Goal: Task Accomplishment & Management: Use online tool/utility

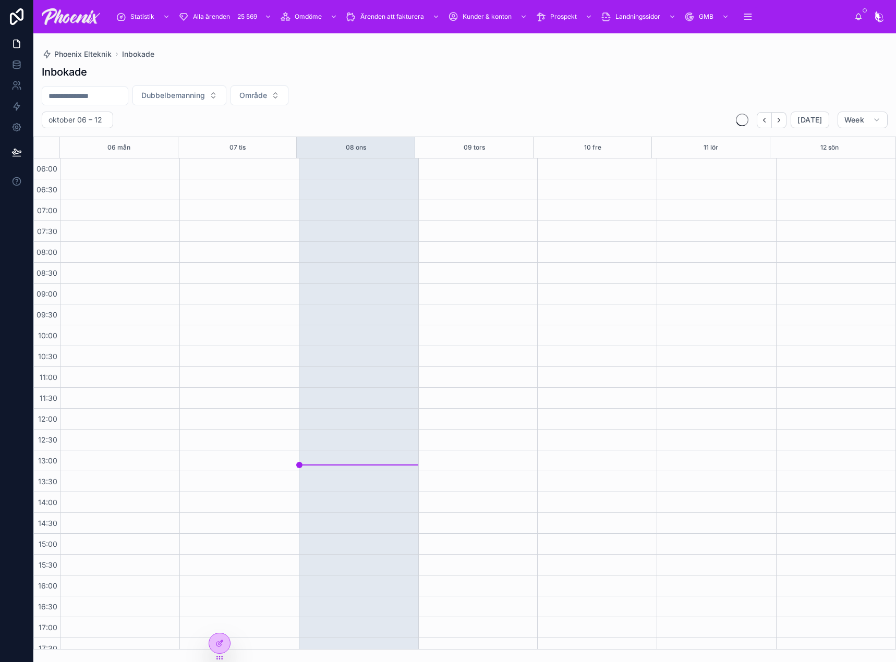
scroll to position [250, 0]
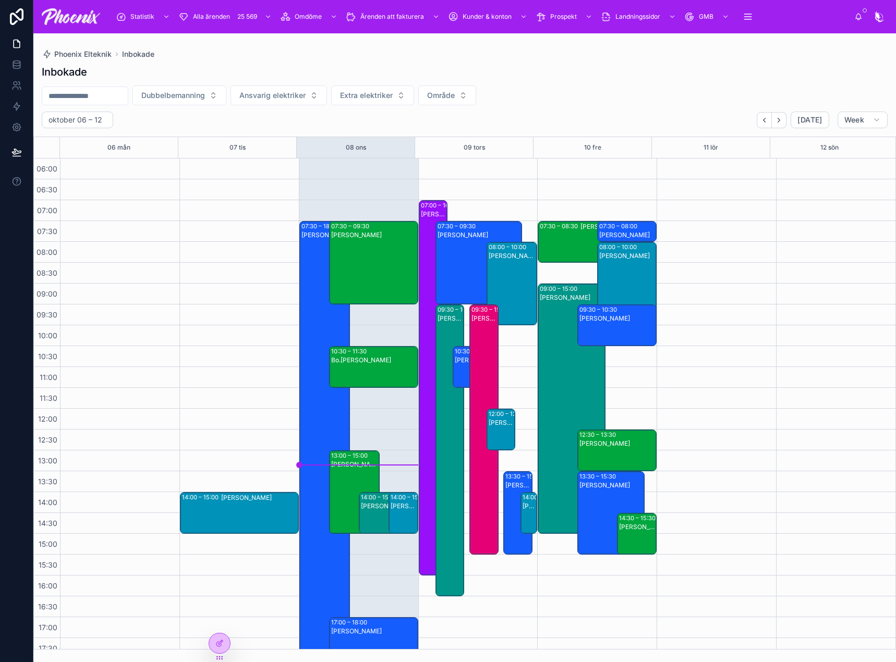
scroll to position [250, 0]
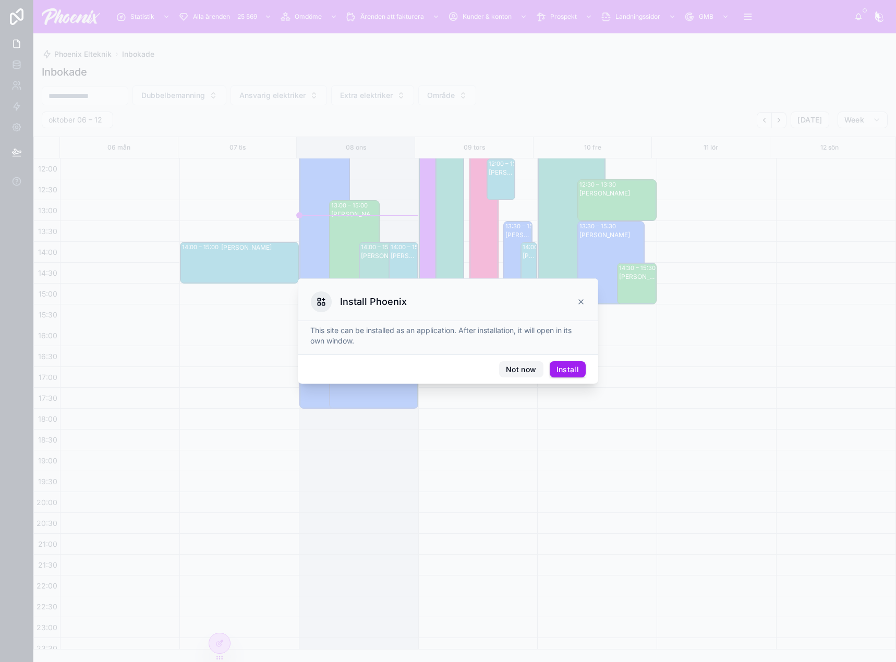
drag, startPoint x: 518, startPoint y: 373, endPoint x: 529, endPoint y: 367, distance: 12.4
click at [518, 373] on button "Not now" at bounding box center [521, 369] width 44 height 17
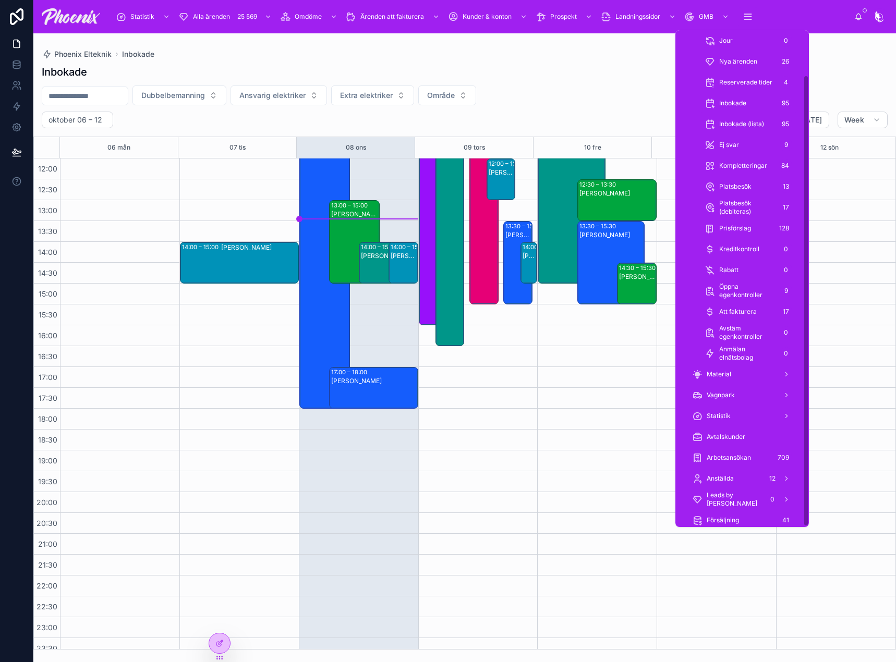
scroll to position [50, 0]
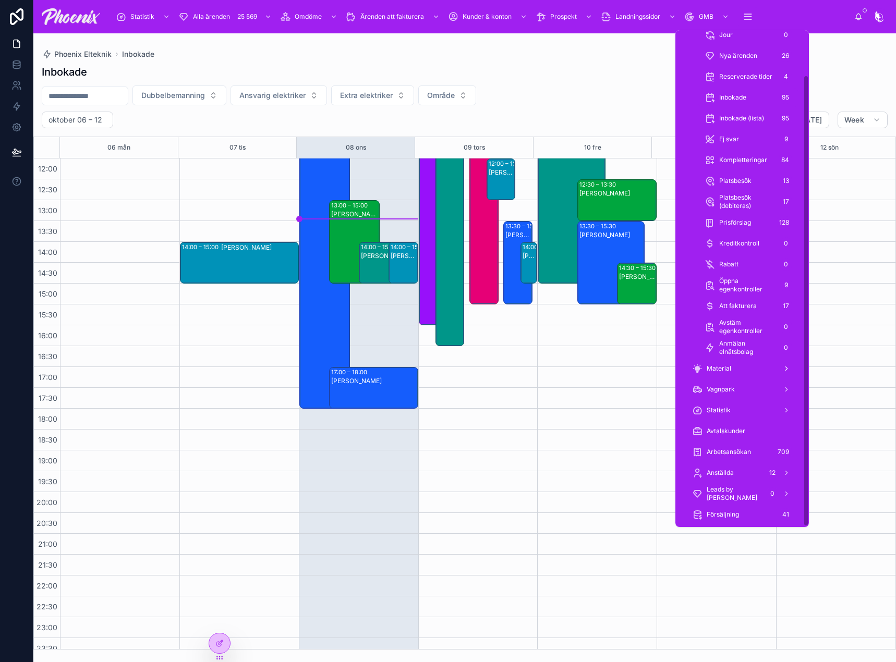
click at [733, 369] on div "Material" at bounding box center [742, 368] width 100 height 17
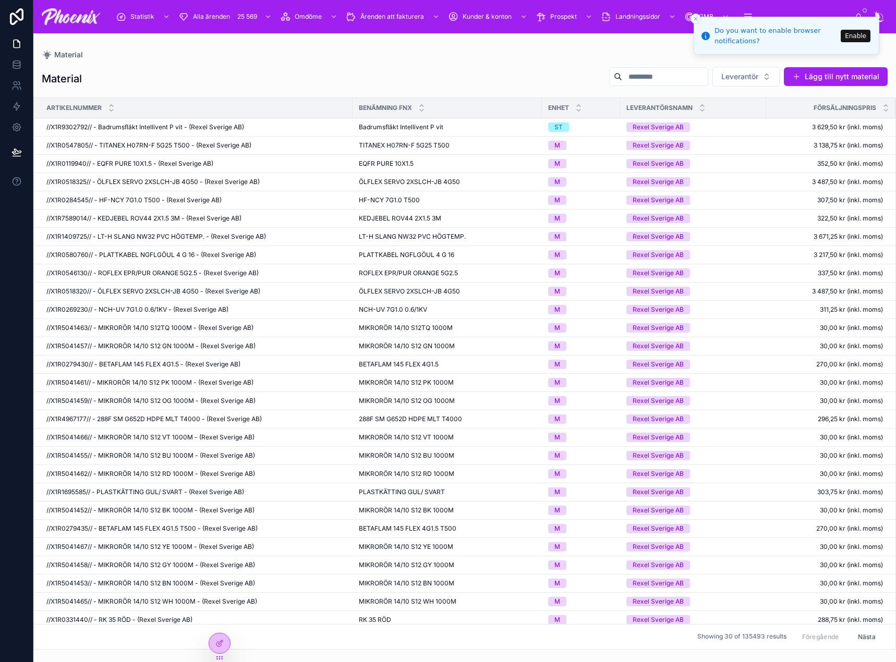
click at [450, 36] on div "Material Material Leverantör Lägg till nytt material Artikelnummer Benämning fn…" at bounding box center [464, 341] width 863 height 617
drag, startPoint x: 43, startPoint y: 127, endPoint x: 93, endPoint y: 135, distance: 50.8
click at [93, 135] on td "//X1R9302792// - Badrumsfläkt Intellivent P vit - (Rexel Sverige AB) //X1R93027…" at bounding box center [193, 127] width 319 height 18
copy span "//X1R9302792//"
click at [695, 18] on icon "Close toast" at bounding box center [696, 19] width 6 height 6
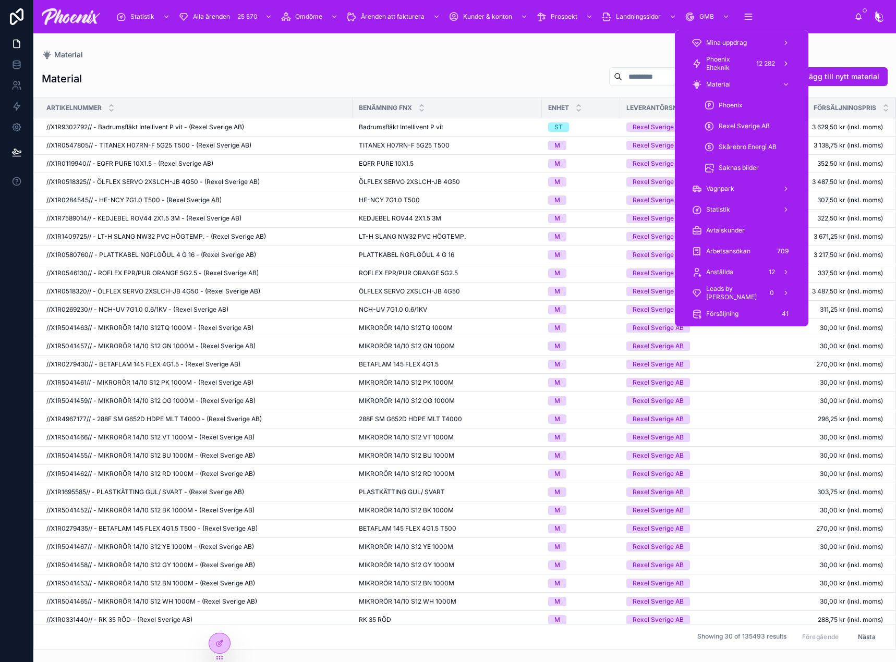
click at [740, 64] on span "Phoenix Elteknik" at bounding box center [727, 63] width 43 height 17
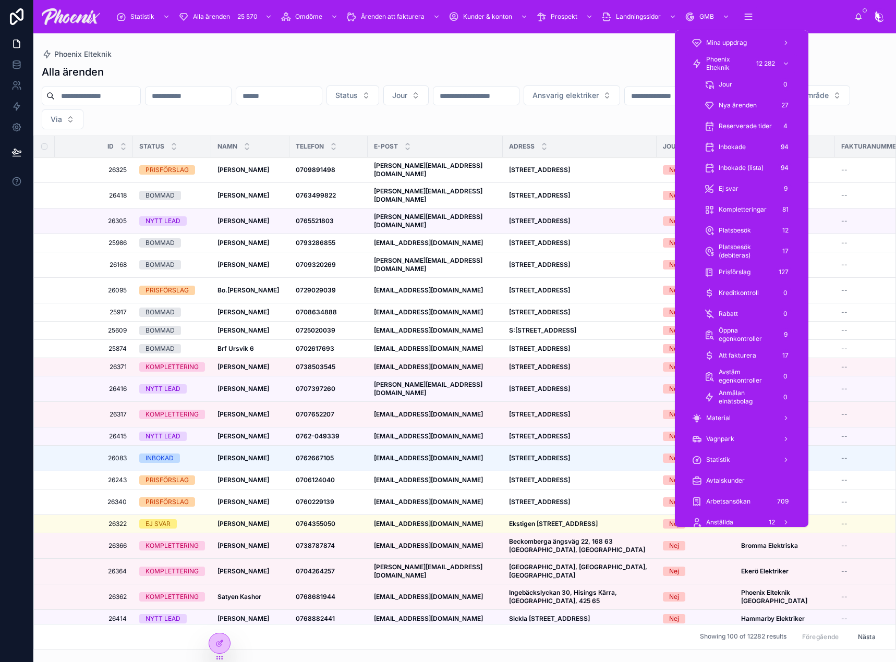
click at [743, 268] on span "Prisförslag" at bounding box center [735, 272] width 32 height 8
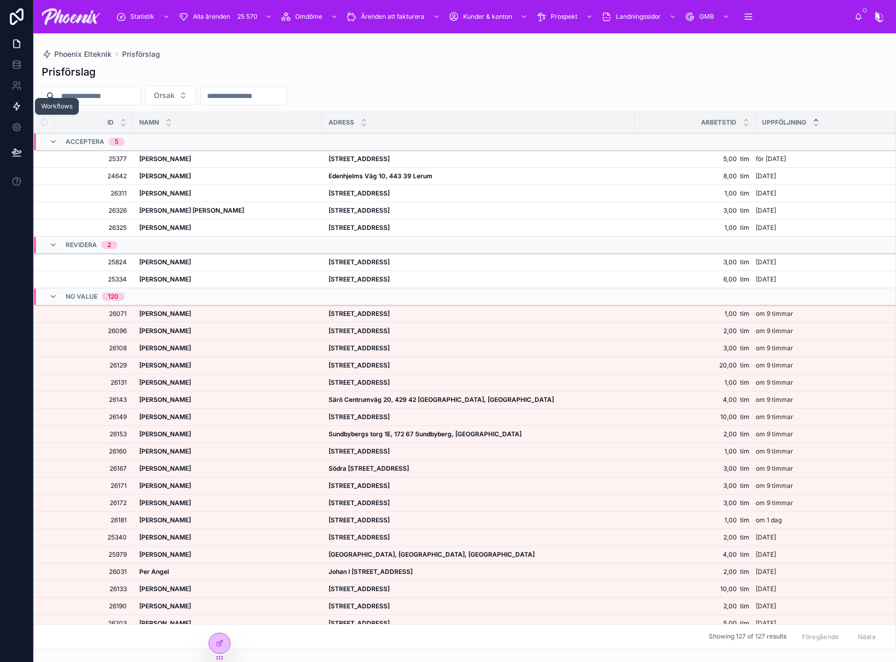
click at [16, 107] on icon at bounding box center [17, 107] width 6 height 8
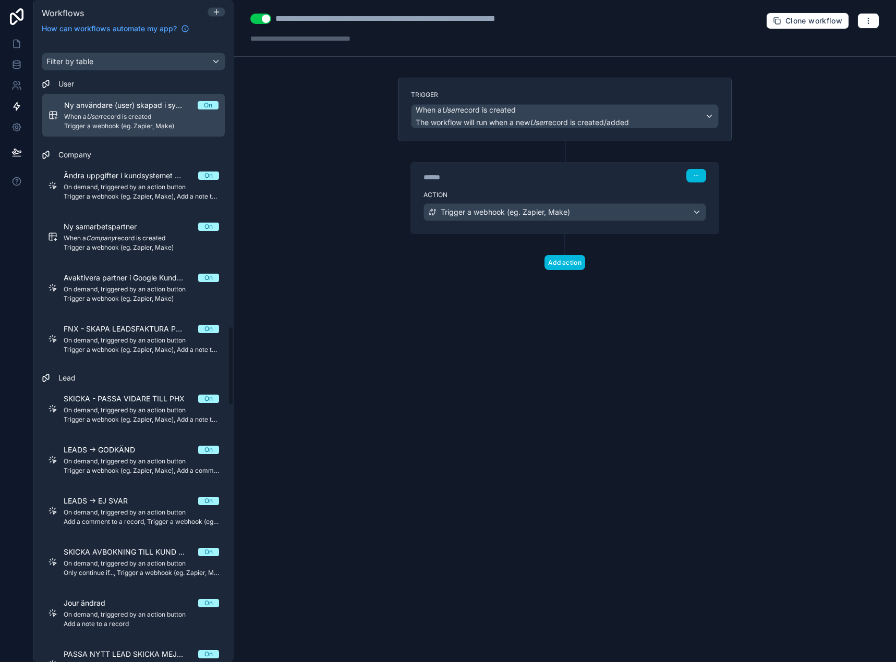
scroll to position [2245, 0]
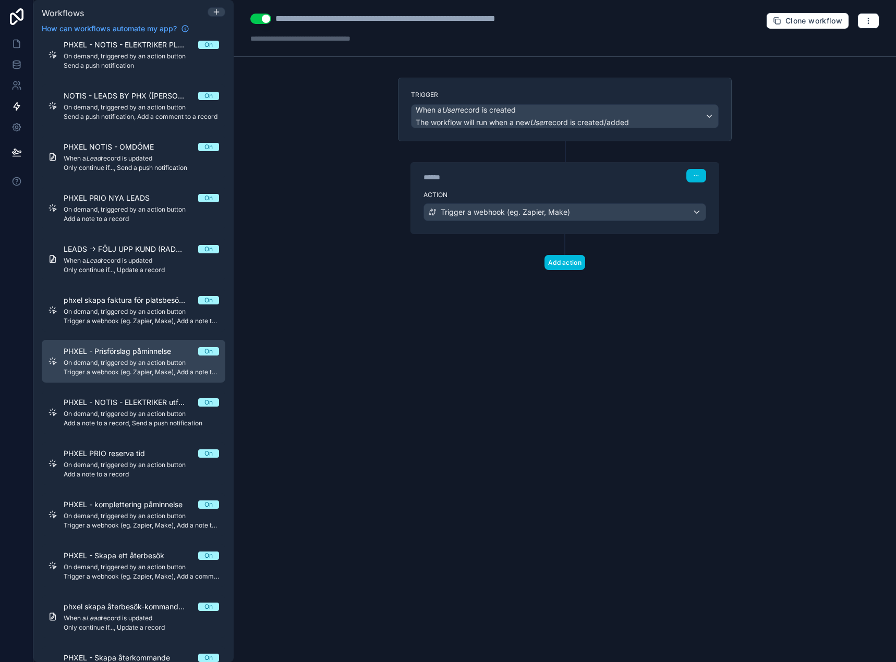
click at [117, 361] on span "On demand, triggered by an action button" at bounding box center [141, 363] width 155 height 8
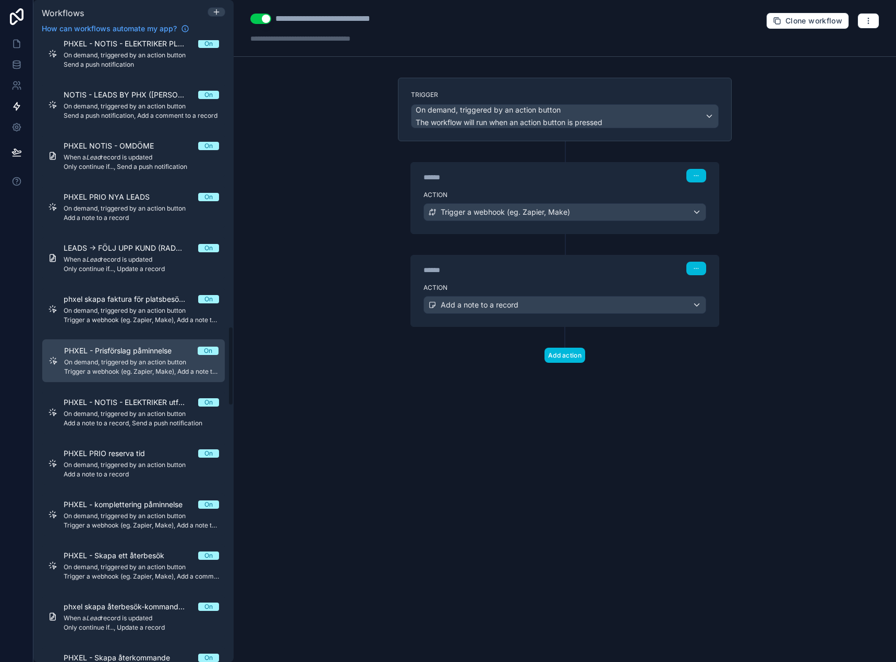
scroll to position [2245, 0]
click at [874, 13] on button "button" at bounding box center [869, 21] width 22 height 16
click at [861, 76] on span "Delete workflow" at bounding box center [841, 79] width 50 height 8
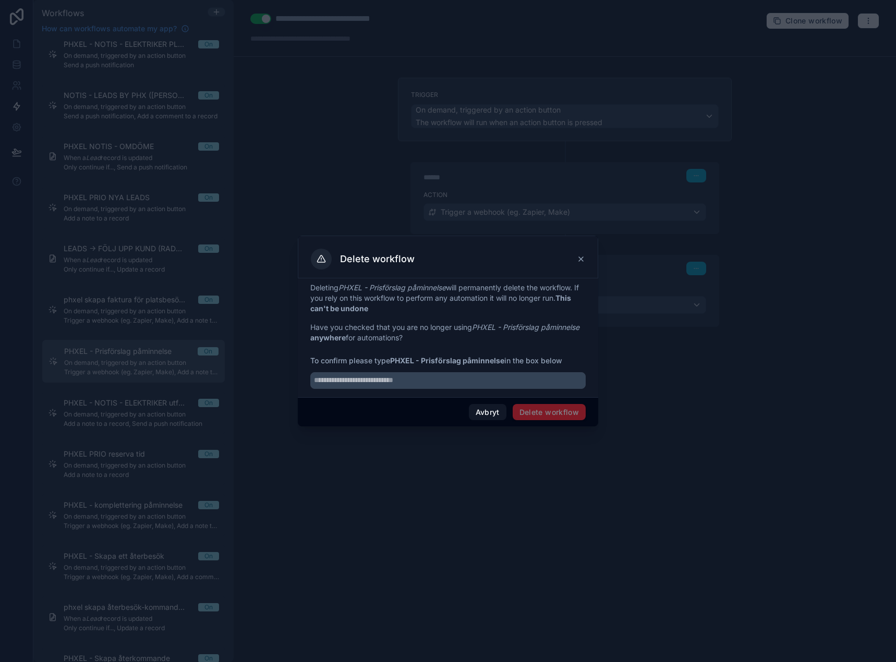
click at [393, 361] on strong "PHXEL - Prisförslag påminnelse" at bounding box center [447, 360] width 114 height 9
drag, startPoint x: 393, startPoint y: 361, endPoint x: 478, endPoint y: 361, distance: 84.5
click at [478, 361] on strong "PHXEL - Prisförslag påminnelse" at bounding box center [447, 360] width 114 height 9
copy strong "PHXEL - Prisförslag påminnelse"
click at [467, 382] on input "text" at bounding box center [447, 380] width 275 height 17
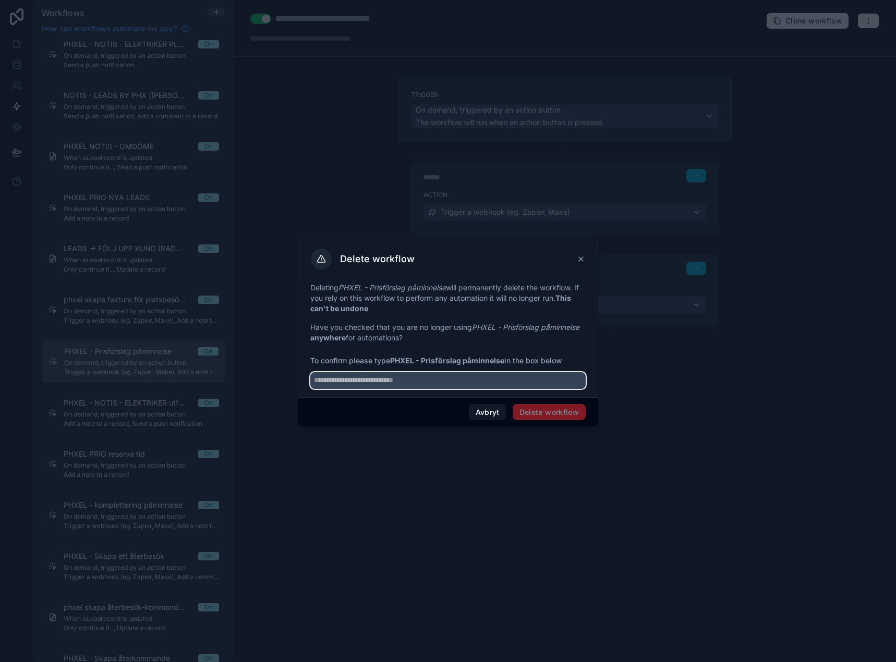
paste input "**********"
type input "**********"
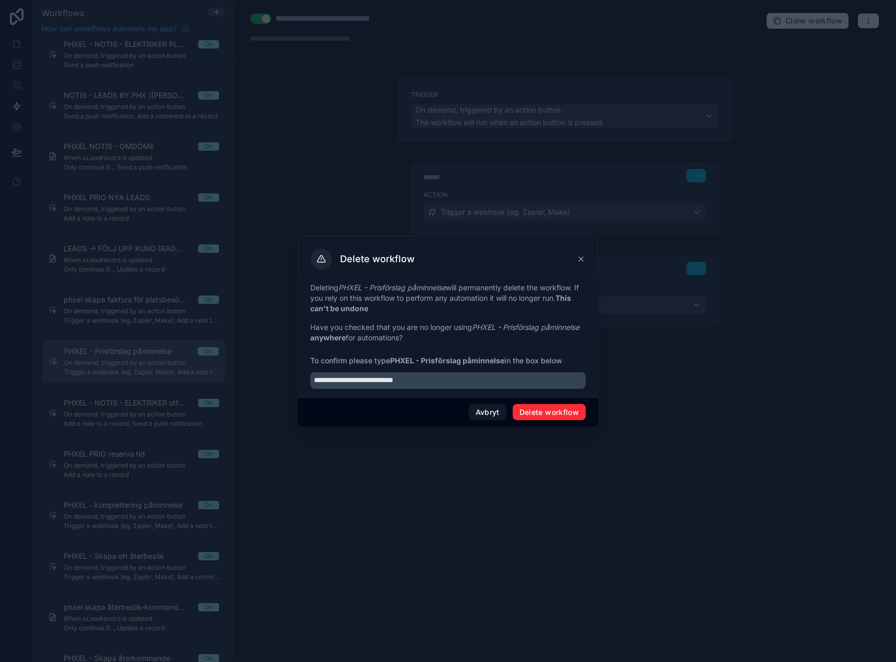
click at [549, 413] on button "Delete workflow" at bounding box center [549, 412] width 73 height 17
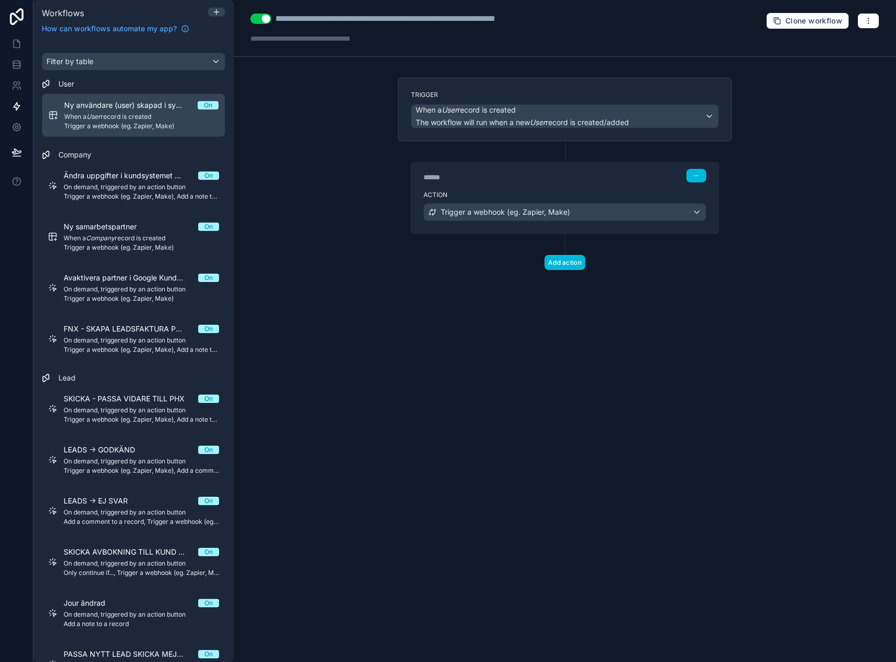
scroll to position [2603, 0]
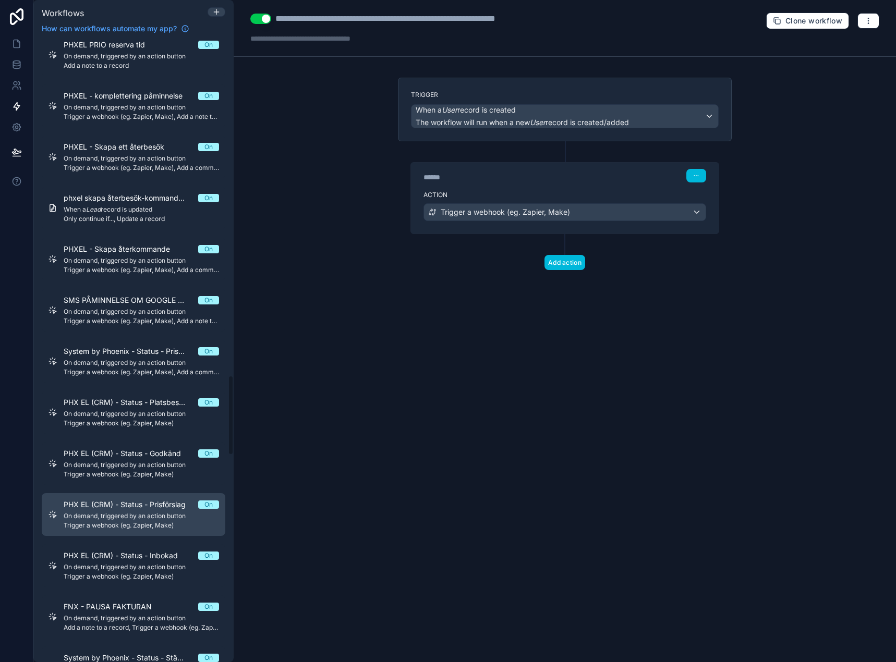
click at [136, 517] on span "On demand, triggered by an action button" at bounding box center [141, 516] width 155 height 8
click at [322, 22] on div "**********" at bounding box center [351, 19] width 152 height 13
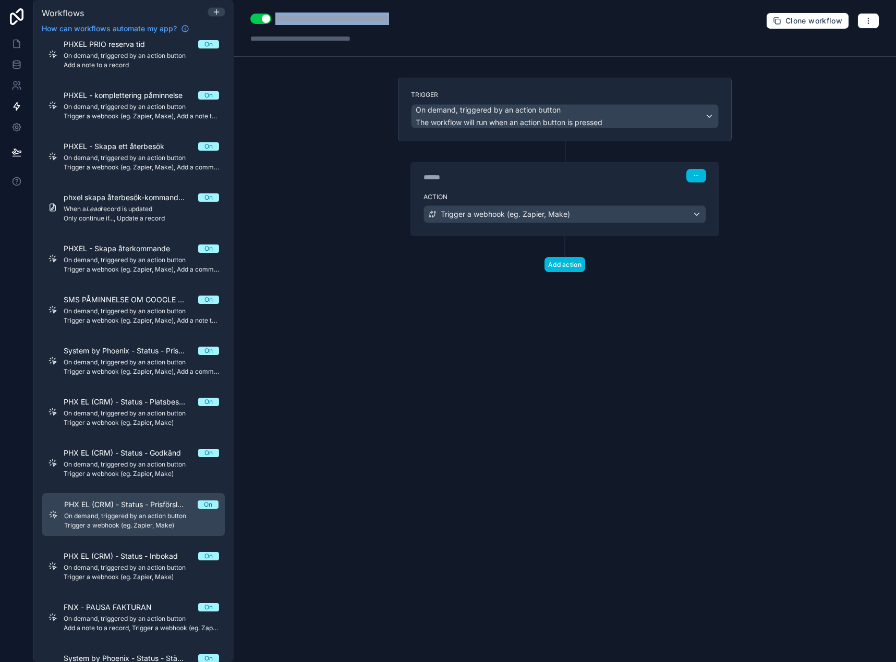
click at [322, 22] on div "**********" at bounding box center [351, 19] width 152 height 13
type div "**********"
copy div "**********"
click at [10, 42] on link at bounding box center [16, 43] width 33 height 21
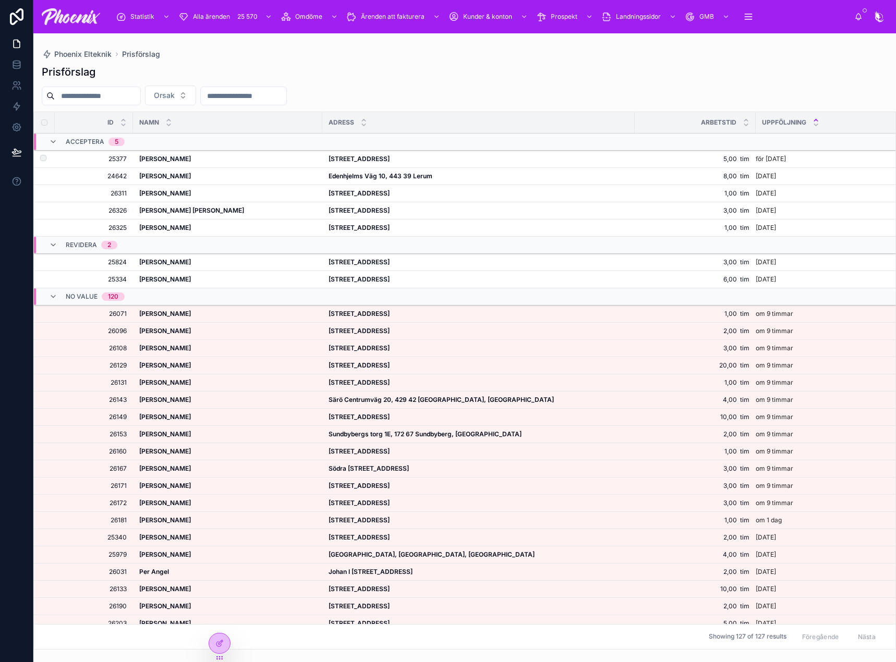
click at [154, 160] on strong "Isak Finér" at bounding box center [165, 159] width 52 height 8
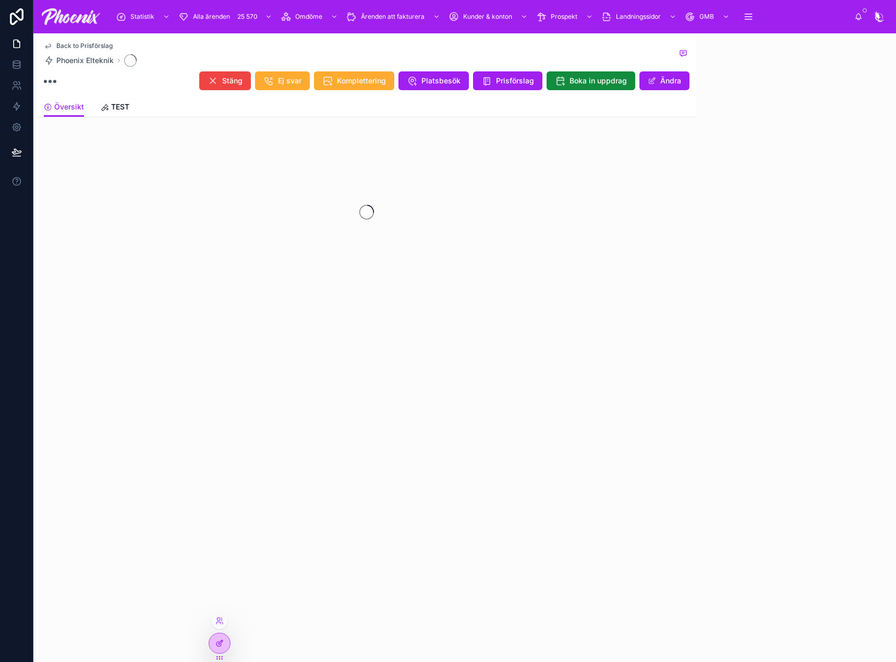
click at [223, 644] on icon at bounding box center [219, 643] width 8 height 8
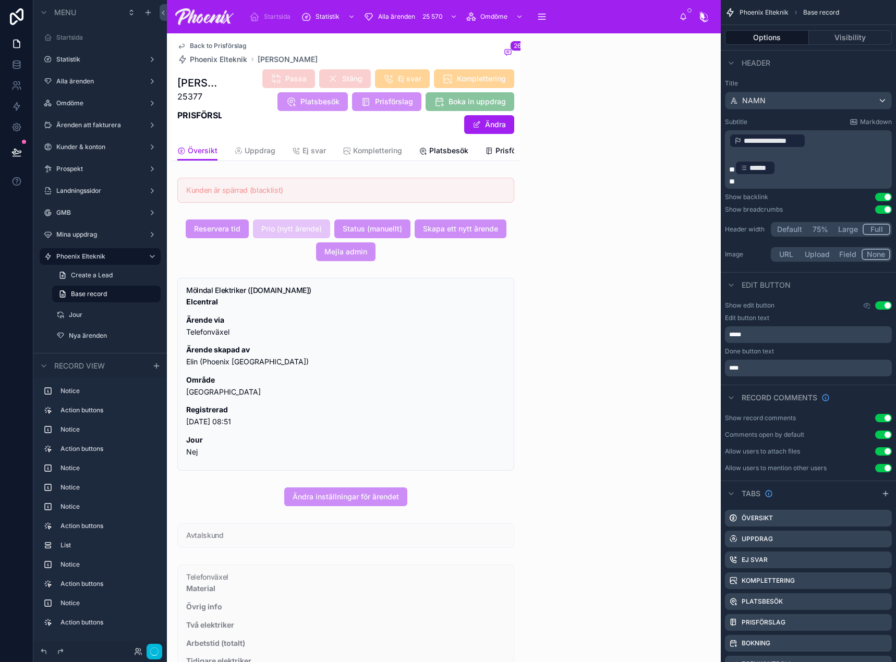
click at [433, 62] on div "Back to Prisförslag Phoenix Elteknik Isak Finér 26" at bounding box center [345, 53] width 337 height 23
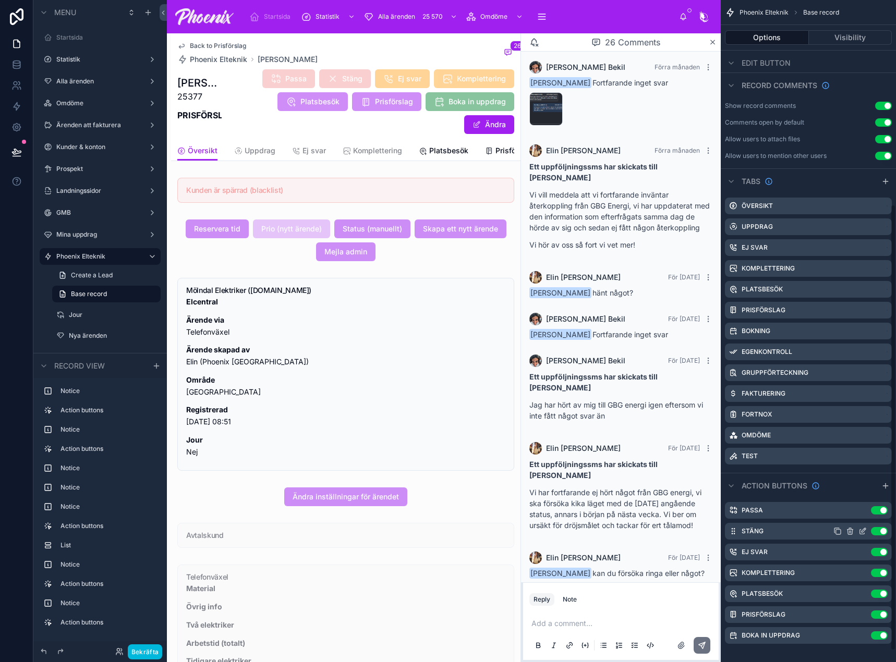
scroll to position [313, 0]
click at [862, 617] on icon "scrollable content" at bounding box center [863, 614] width 8 height 8
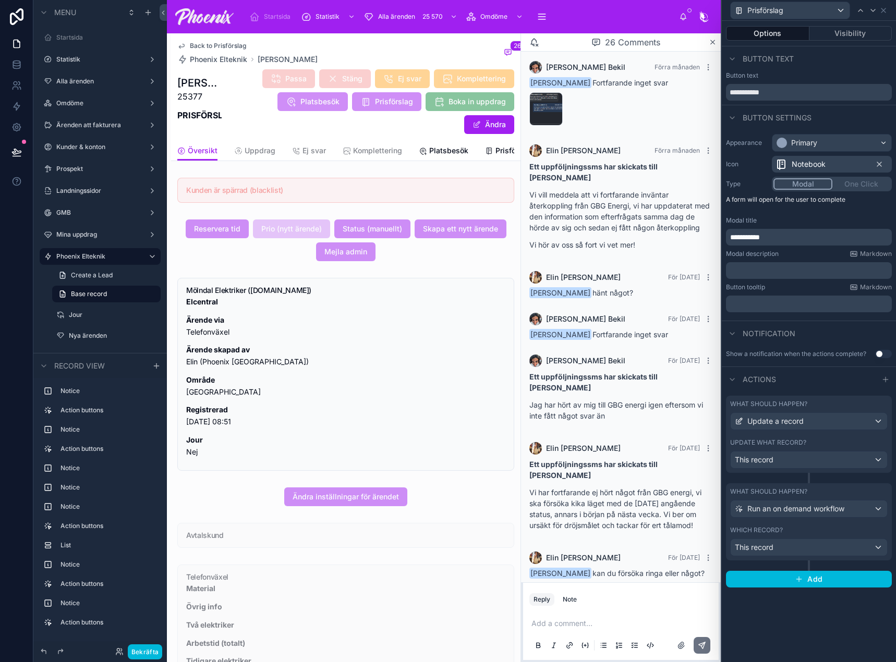
click at [780, 532] on label "Which record?" at bounding box center [756, 530] width 53 height 8
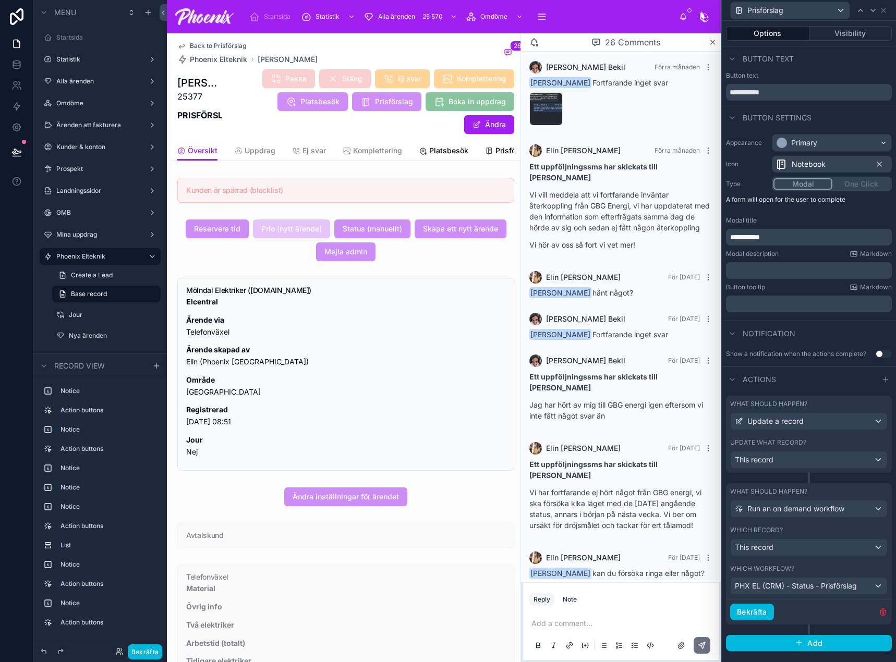
click at [790, 446] on label "Update what record?" at bounding box center [768, 443] width 76 height 8
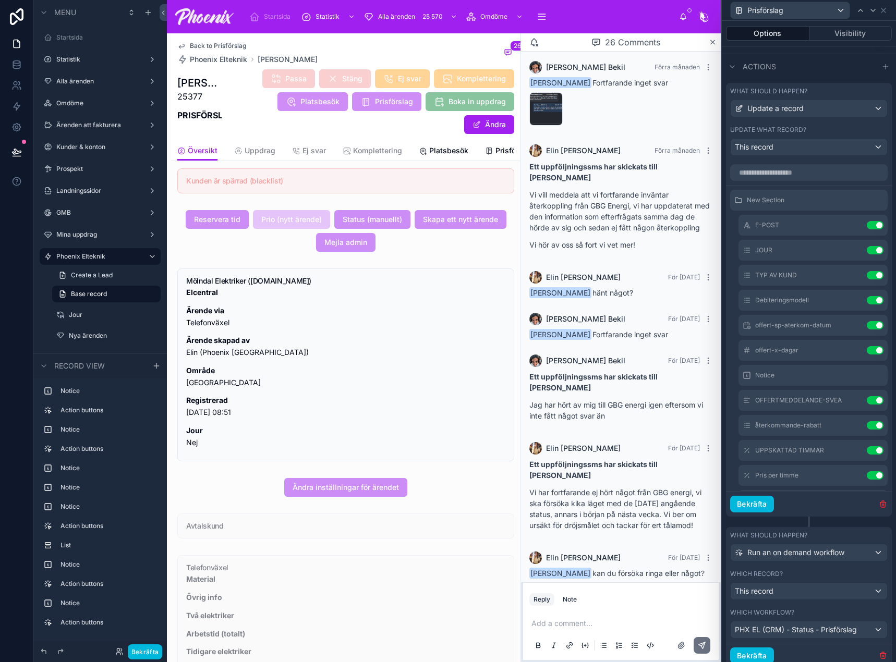
scroll to position [0, 0]
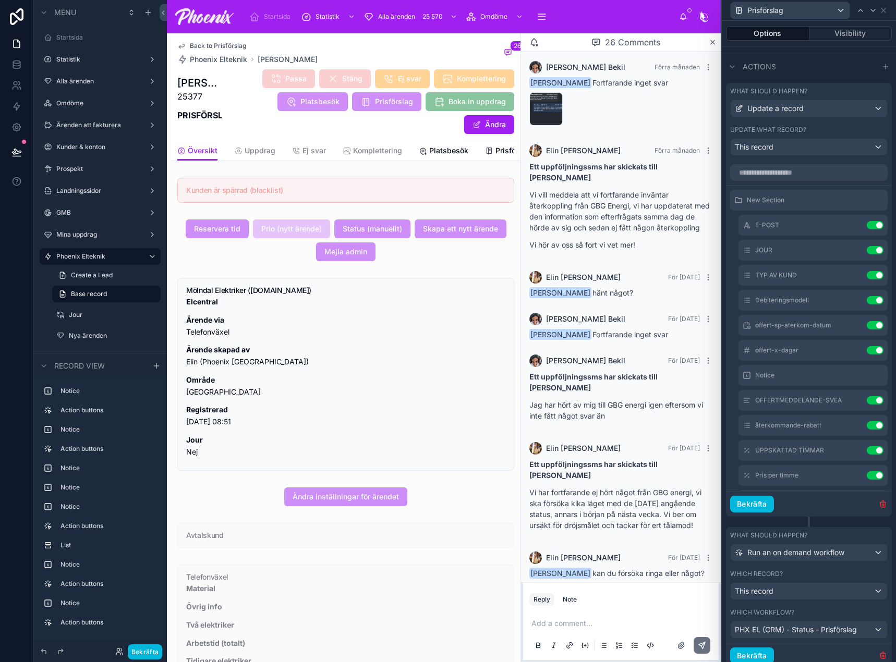
click at [233, 45] on span "Back to Prisförslag" at bounding box center [218, 46] width 56 height 8
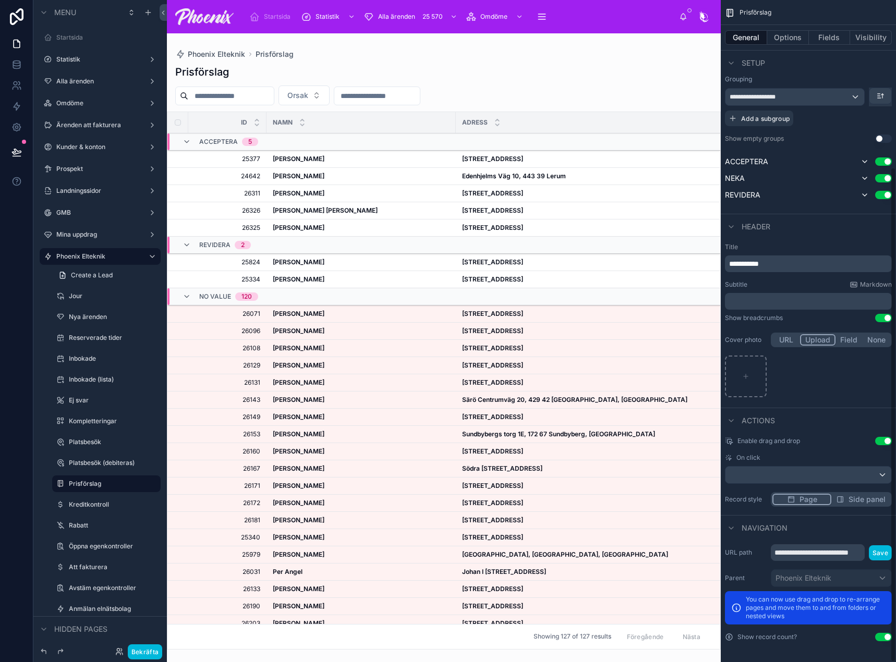
scroll to position [223, 0]
click at [420, 75] on div at bounding box center [444, 347] width 554 height 629
click at [789, 25] on div "Prisförslag" at bounding box center [808, 12] width 175 height 25
click at [790, 37] on button "Options" at bounding box center [788, 37] width 42 height 15
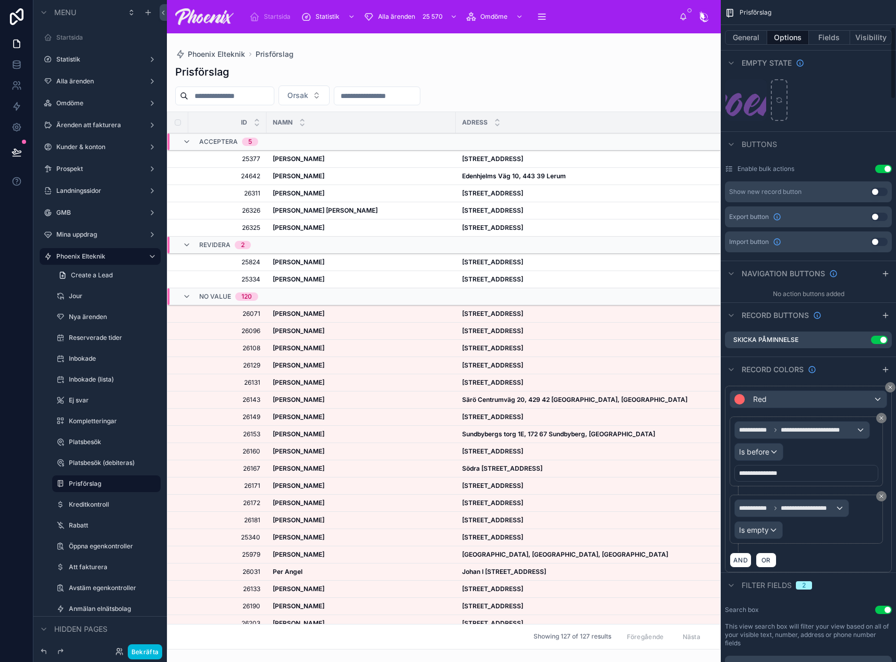
scroll to position [328, 0]
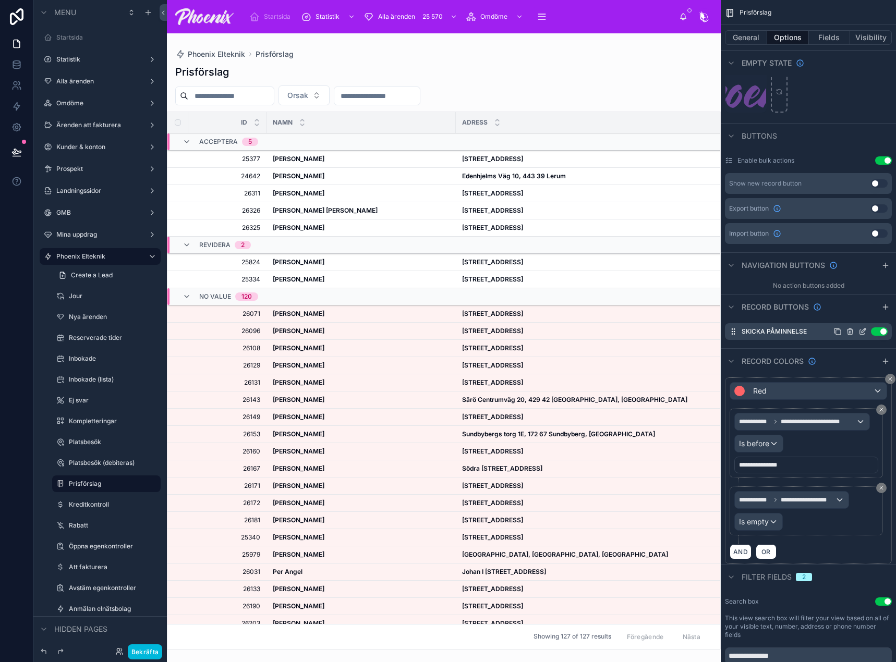
click at [866, 331] on icon "scrollable content" at bounding box center [863, 332] width 8 height 8
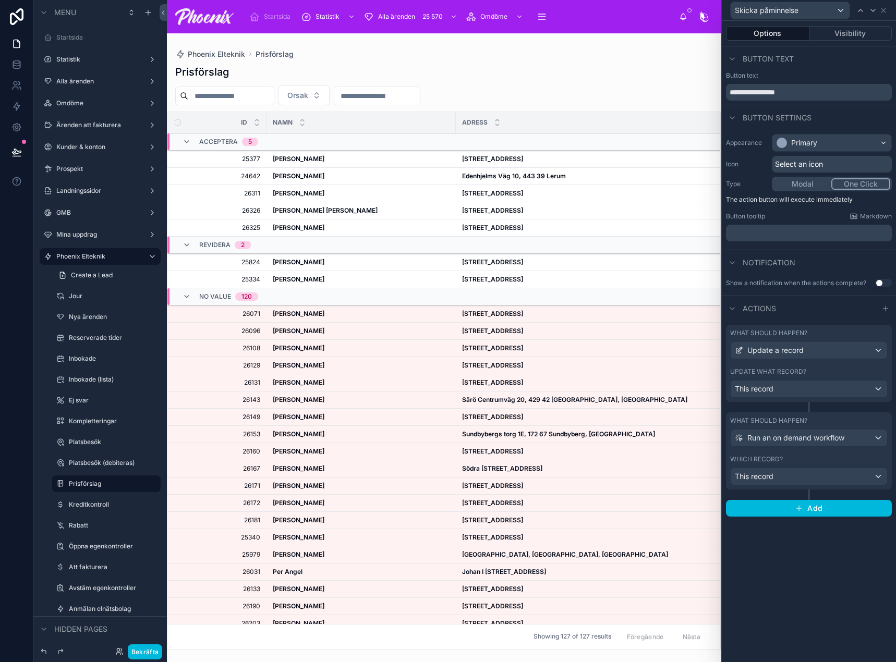
click at [794, 453] on div "What should happen? Run an on demand workflow Which record? This record" at bounding box center [809, 451] width 166 height 77
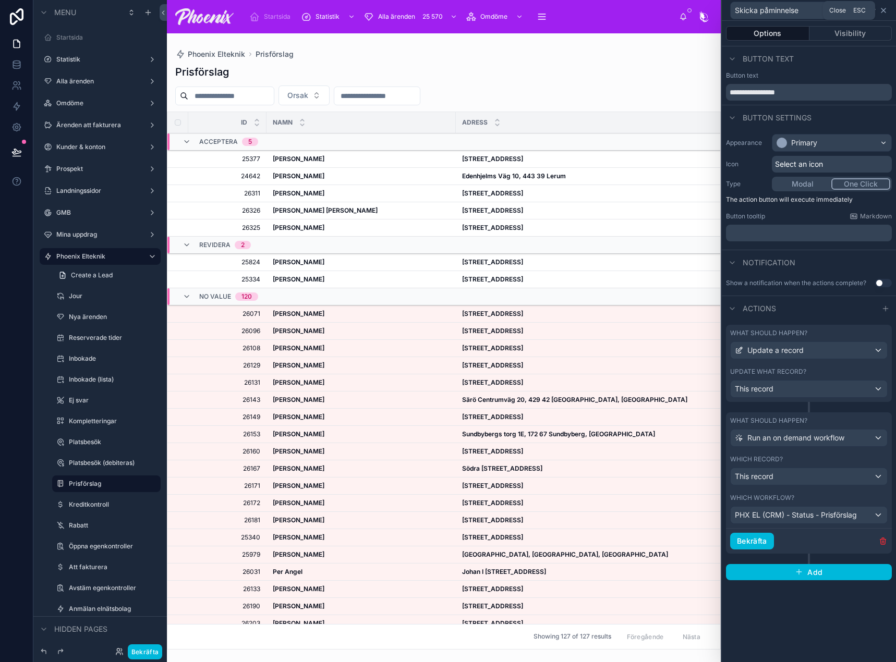
click at [885, 9] on icon at bounding box center [883, 10] width 8 height 8
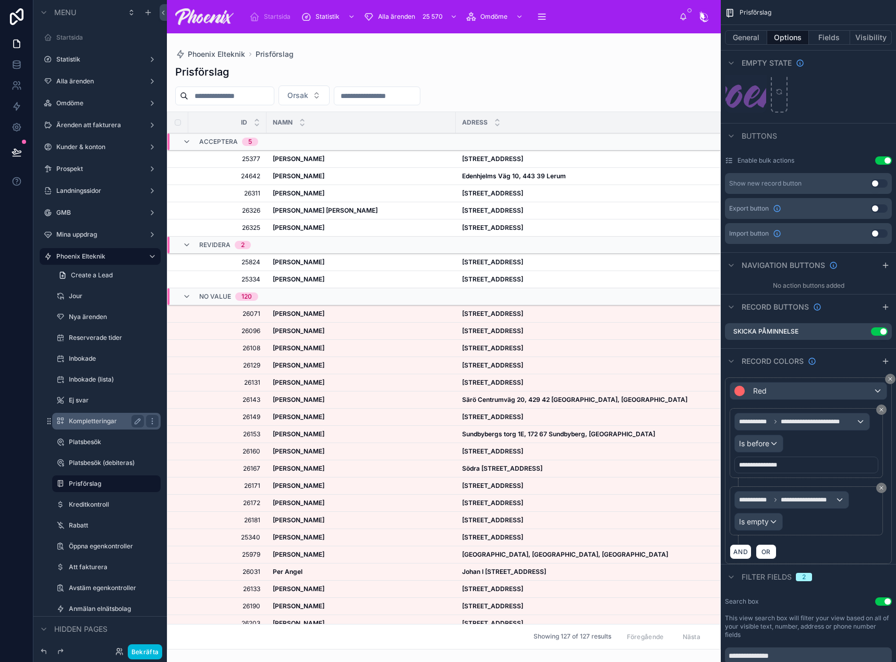
click at [104, 427] on div "Kompletteringar" at bounding box center [106, 421] width 75 height 13
click at [108, 425] on label "Kompletteringar" at bounding box center [104, 421] width 71 height 8
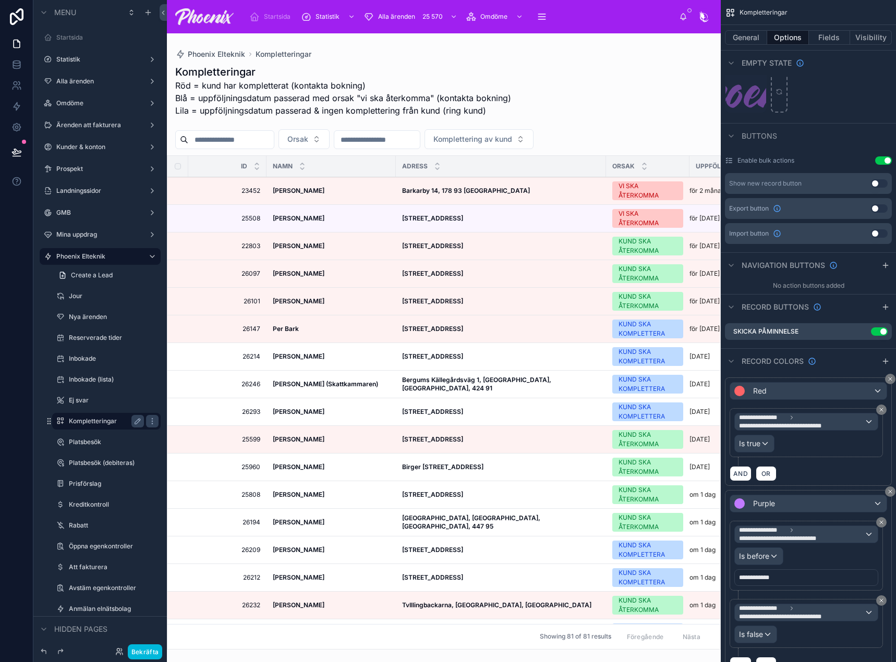
click at [604, 90] on div at bounding box center [444, 347] width 554 height 629
click at [860, 330] on icon "scrollable content" at bounding box center [862, 332] width 5 height 5
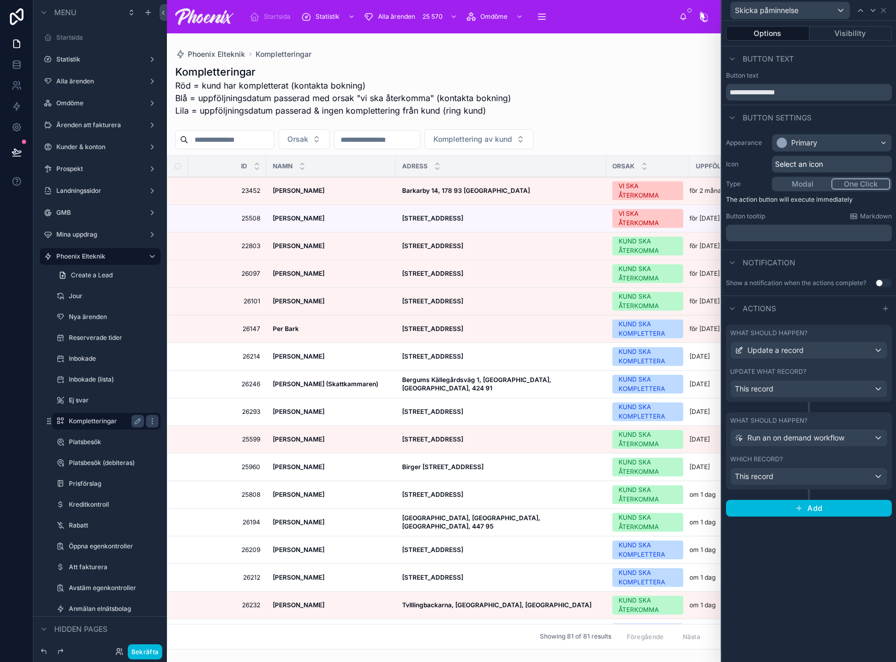
click at [810, 454] on div "What should happen? Run an on demand workflow Which record? This record" at bounding box center [809, 451] width 166 height 77
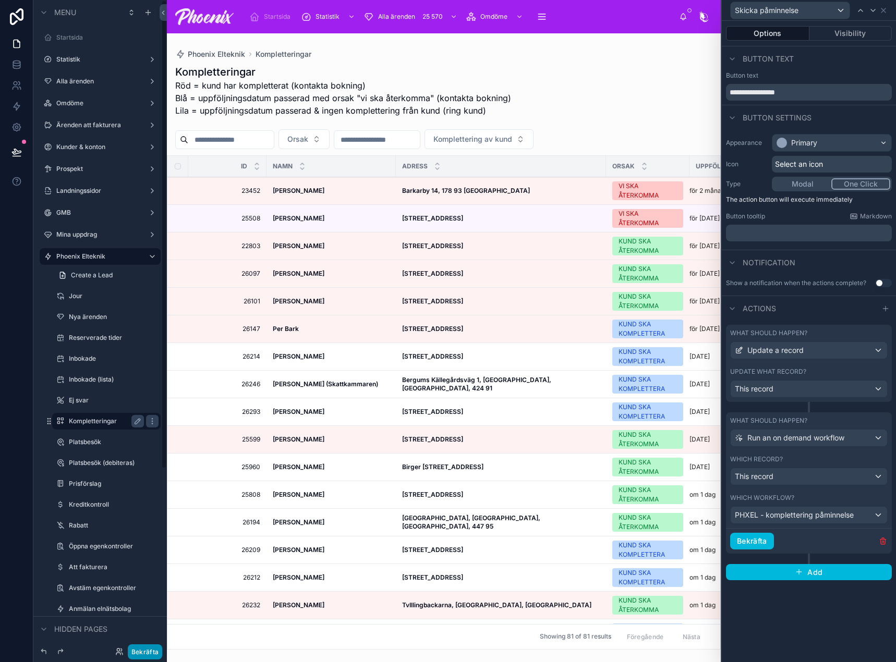
click at [147, 651] on button "Bekräfta" at bounding box center [145, 652] width 34 height 15
